Goal: Task Accomplishment & Management: Use online tool/utility

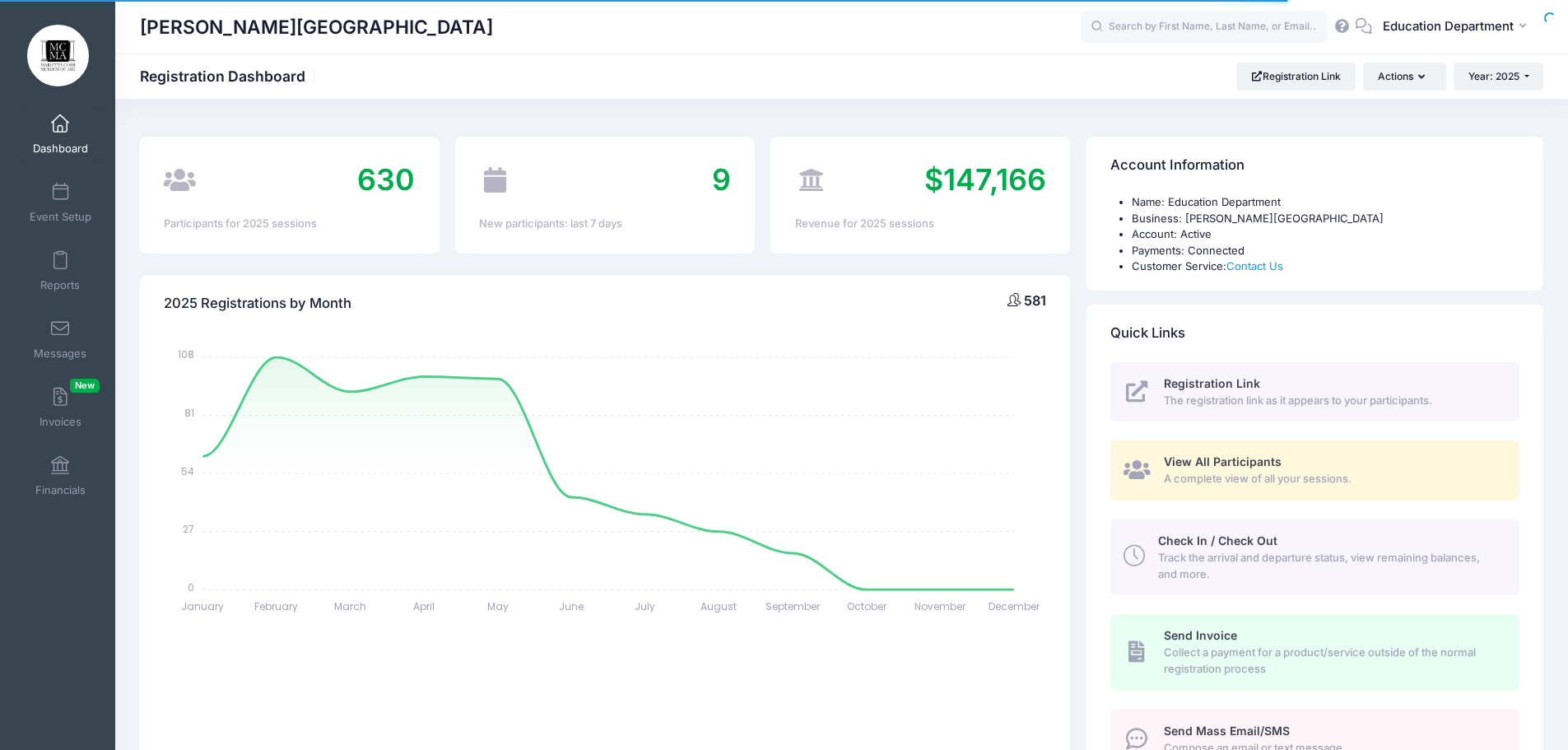
select select
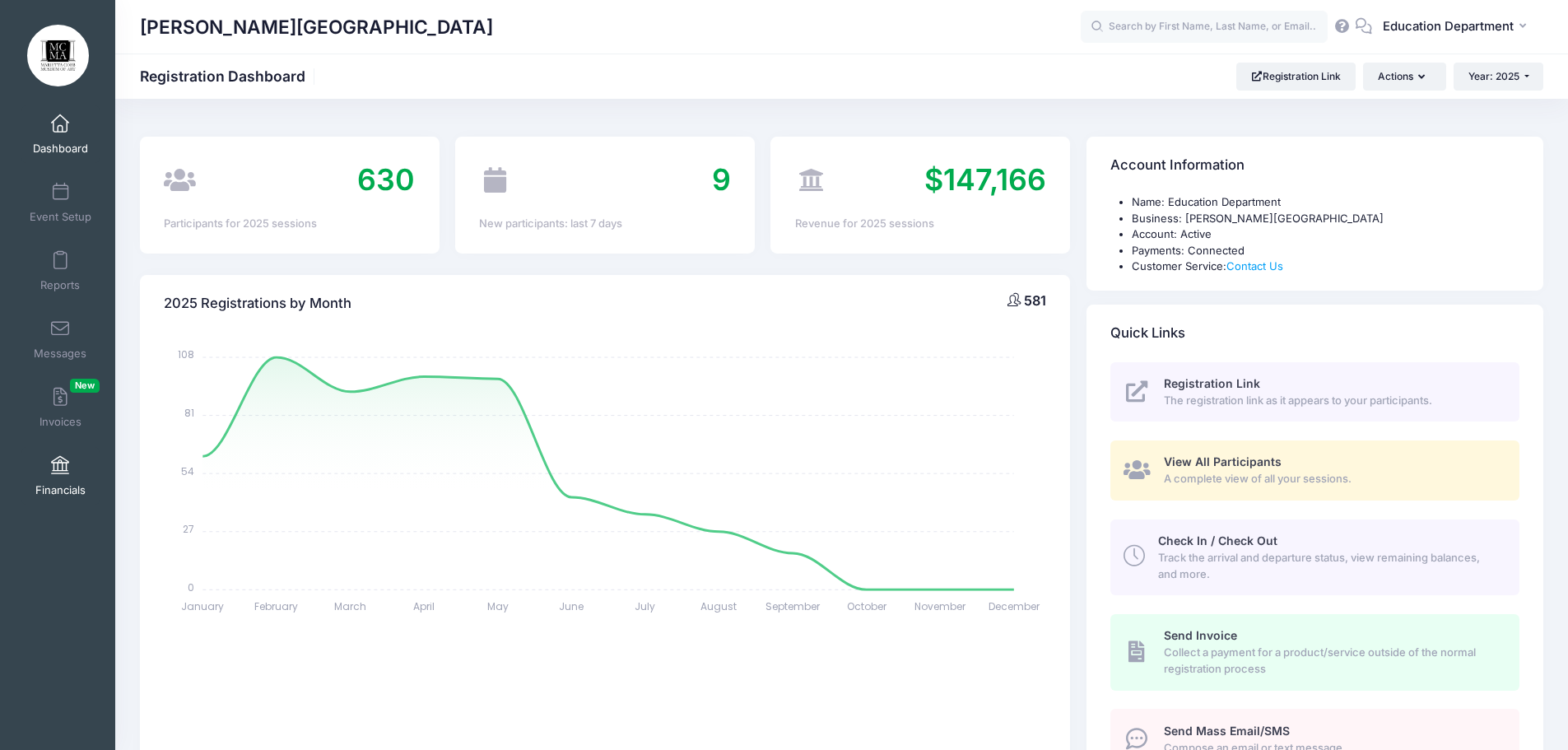
click at [48, 489] on span "Financials" at bounding box center [61, 491] width 51 height 14
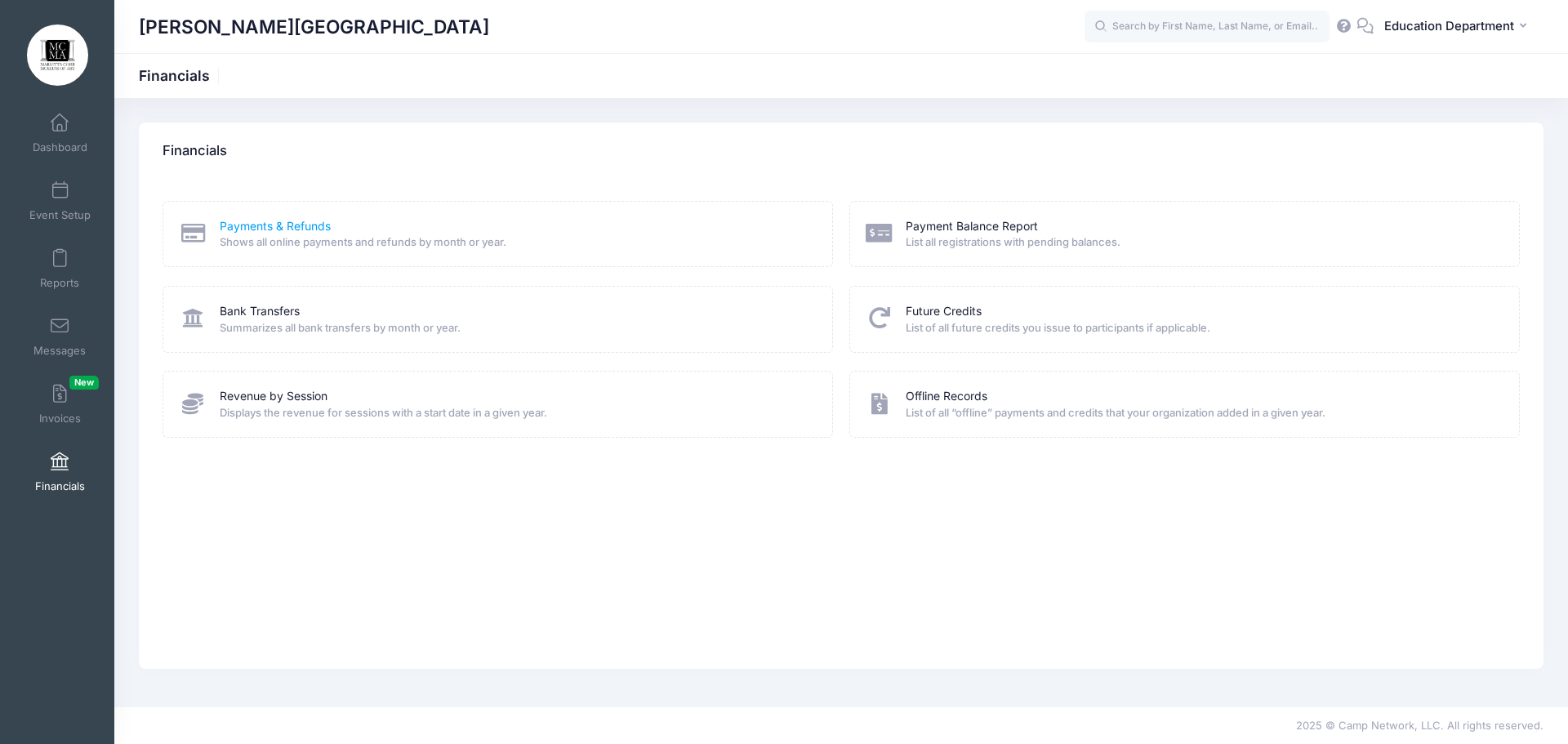
click at [273, 222] on link "Payments & Refunds" at bounding box center [275, 226] width 111 height 17
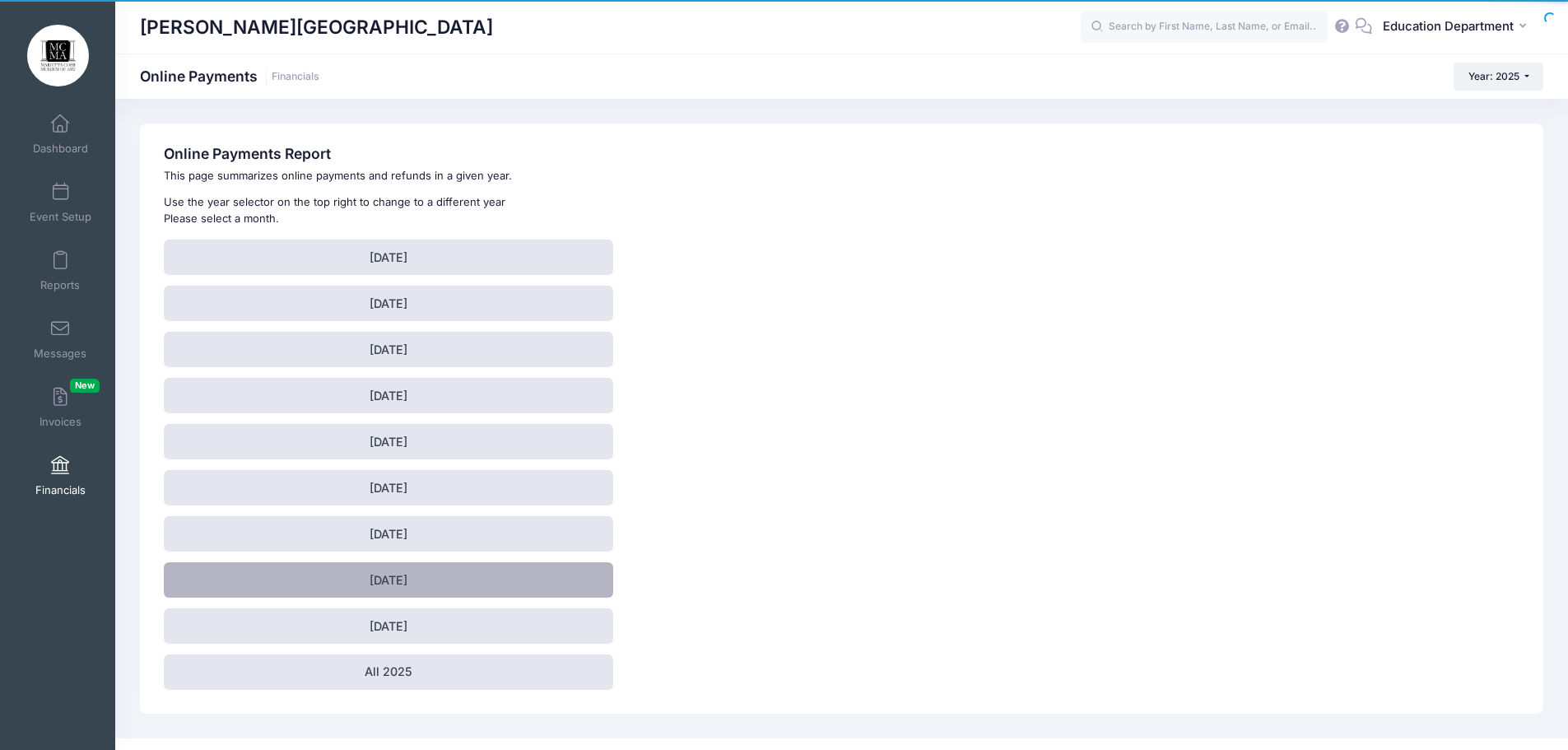
click at [410, 580] on link "[DATE]" at bounding box center [388, 580] width 450 height 36
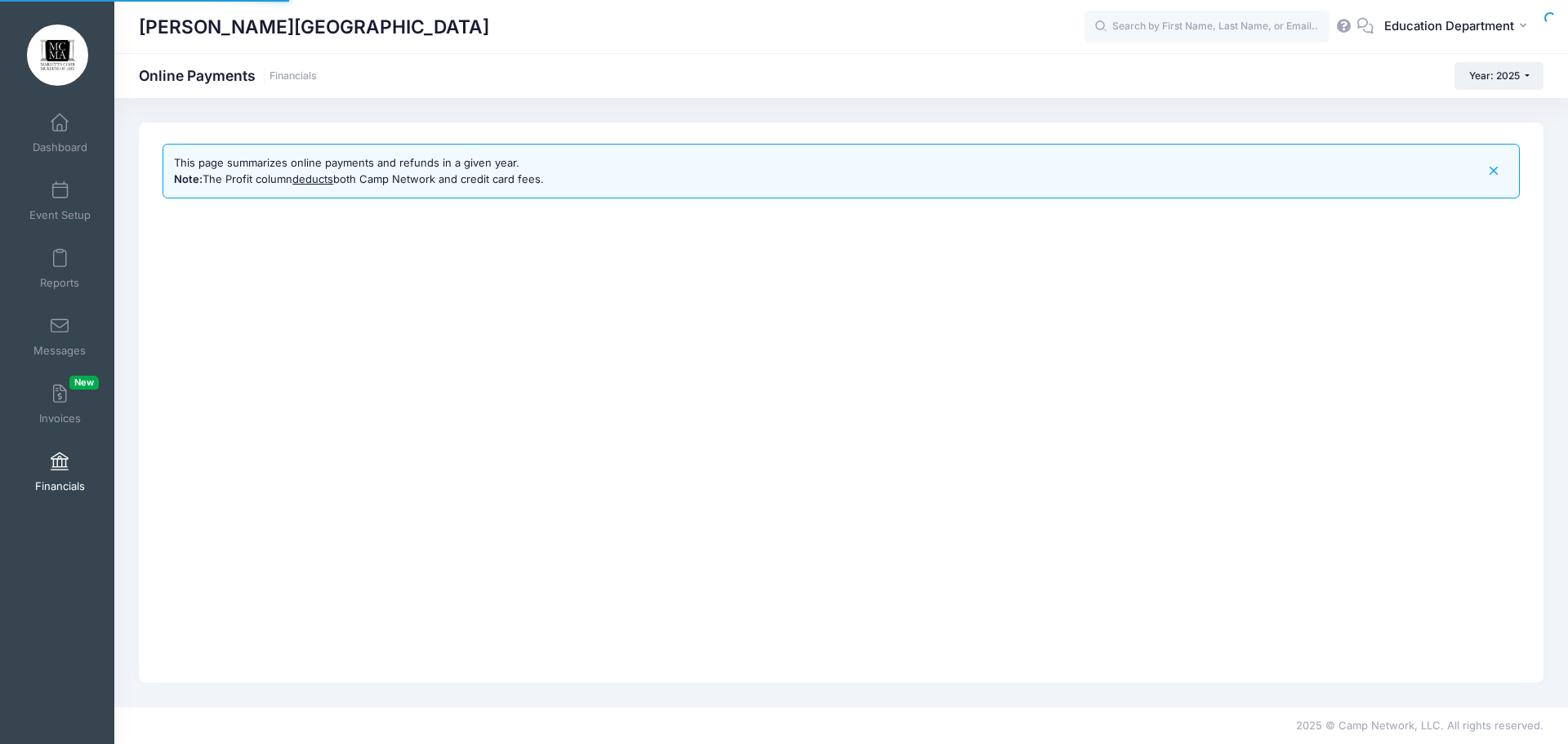
select select "10"
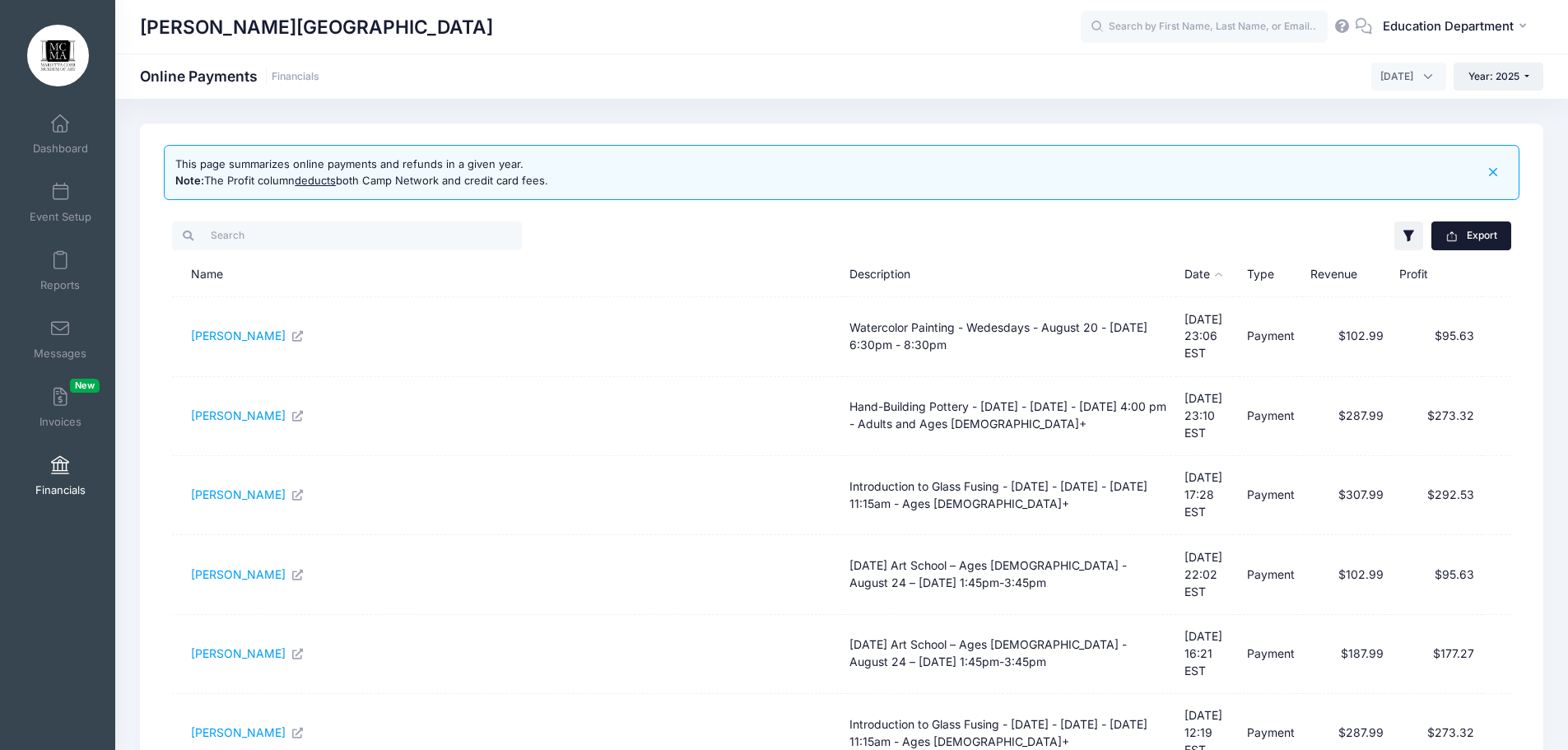
click at [1491, 227] on button "Export" at bounding box center [1471, 235] width 79 height 28
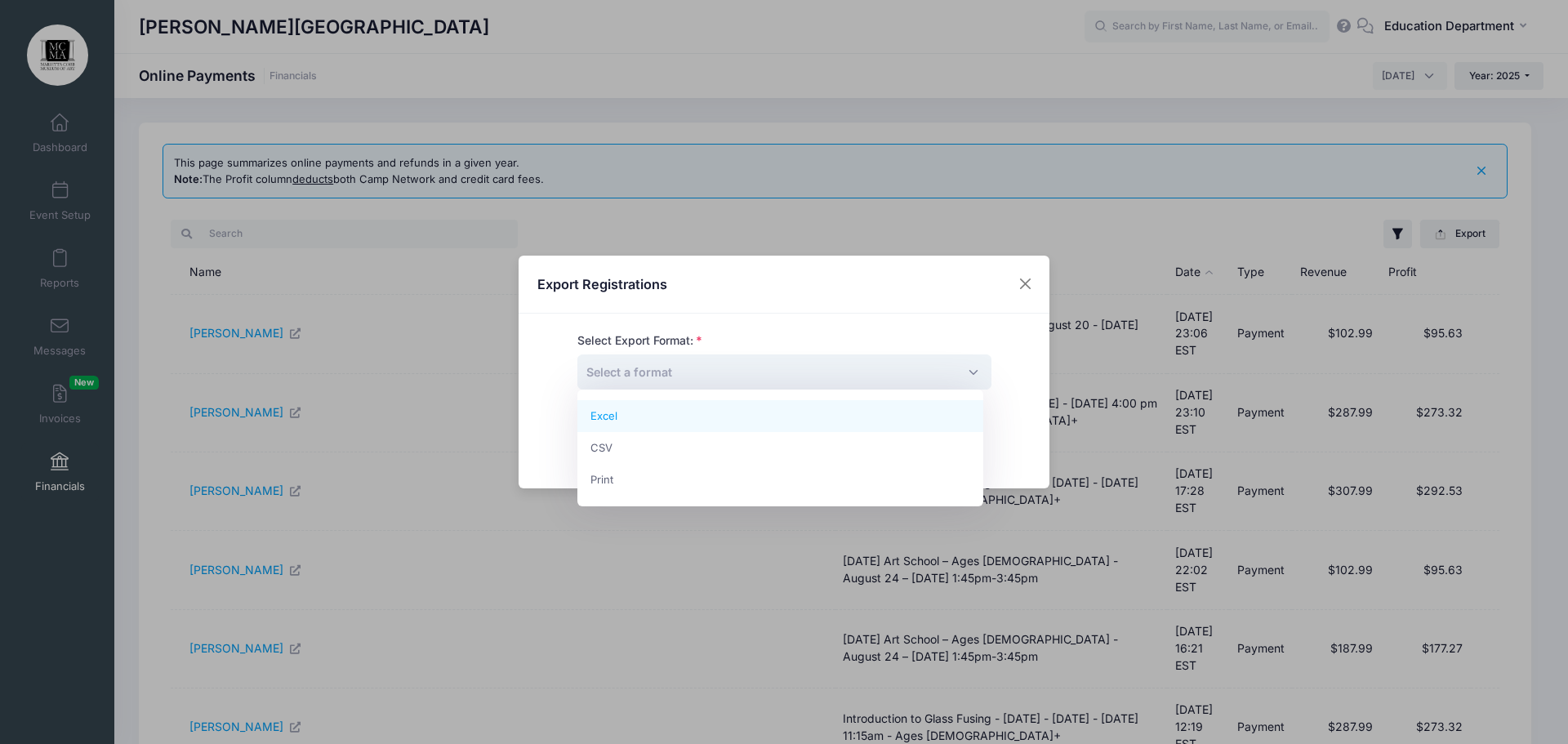
click at [683, 373] on span "Select a format" at bounding box center [784, 372] width 414 height 35
select select "excel"
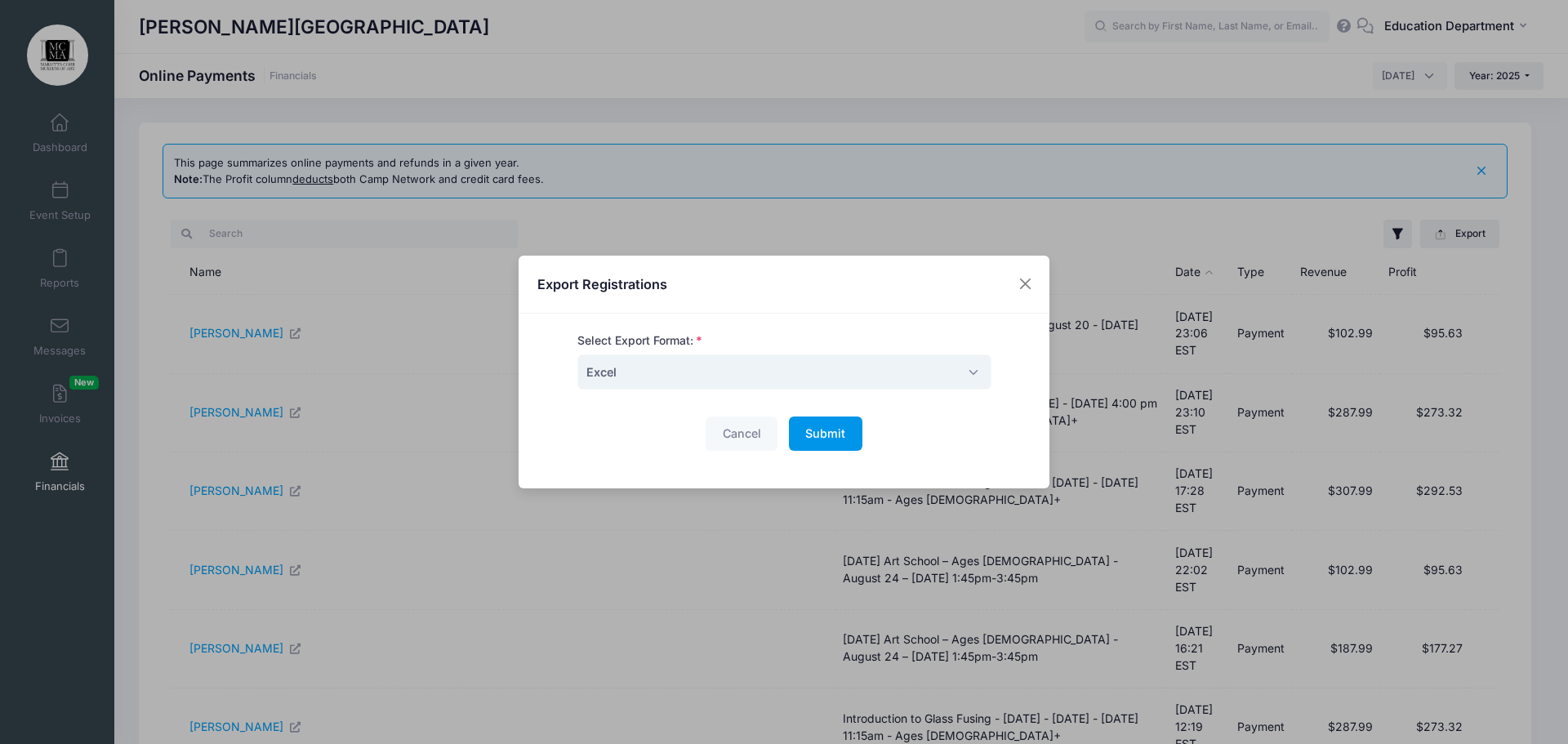
click at [837, 441] on button "Submit Please wait..." at bounding box center [826, 435] width 74 height 35
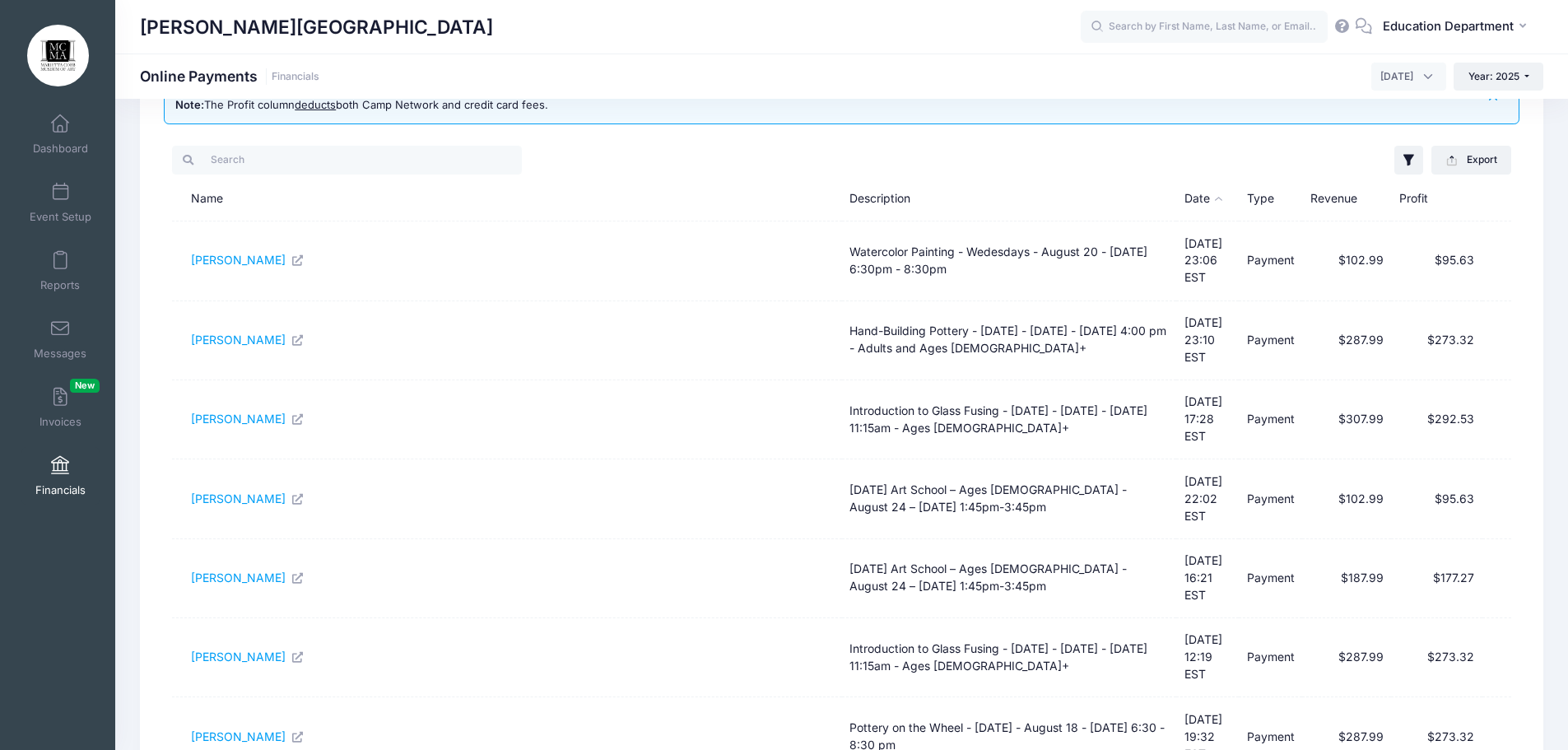
scroll to position [165, 0]
